Goal: Task Accomplishment & Management: Use online tool/utility

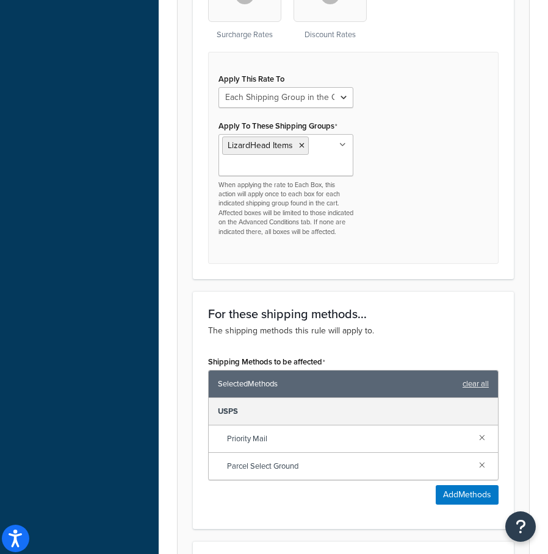
scroll to position [610, 0]
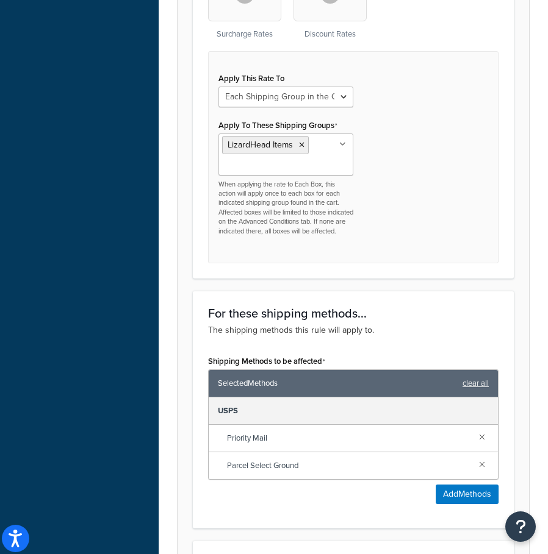
click at [404, 107] on div "Apply This Rate To Each Shipment in the Cart Each Shipping Group in the Cart Ea…" at bounding box center [353, 157] width 290 height 212
click at [345, 99] on select "Each Shipment in the Cart Each Shipping Group in the Cart Each Item within a Sh…" at bounding box center [285, 97] width 135 height 21
select select "CART"
click at [218, 88] on select "Each Shipment in the Cart Each Shipping Group in the Cart Each Item within a Sh…" at bounding box center [285, 97] width 135 height 21
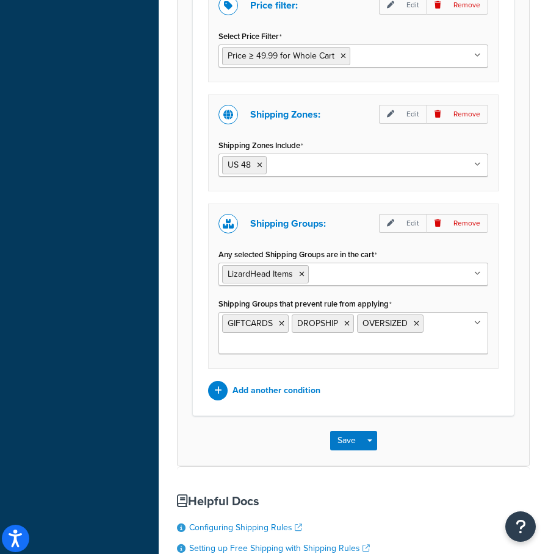
scroll to position [1037, 0]
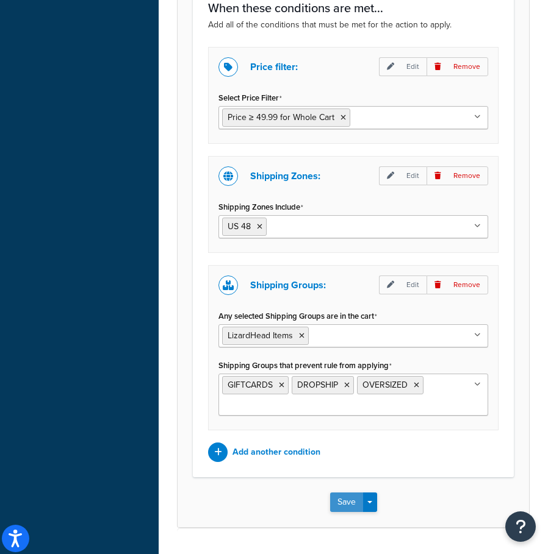
click at [348, 499] on button "Save" at bounding box center [346, 503] width 33 height 20
